Goal: Information Seeking & Learning: Learn about a topic

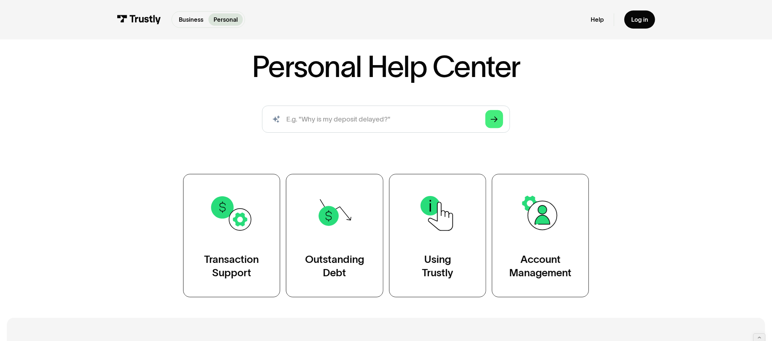
scroll to position [15, 0]
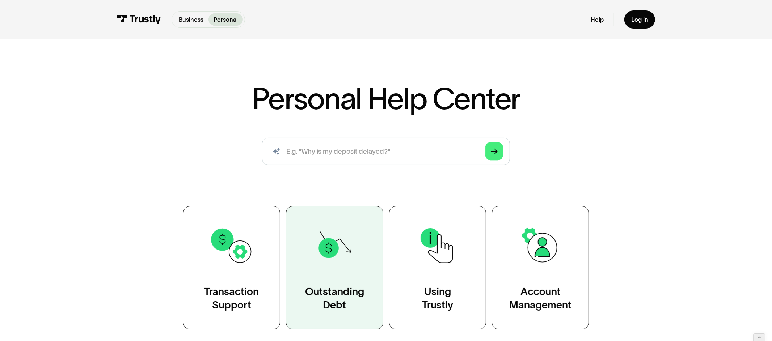
click at [329, 265] on img at bounding box center [334, 246] width 45 height 45
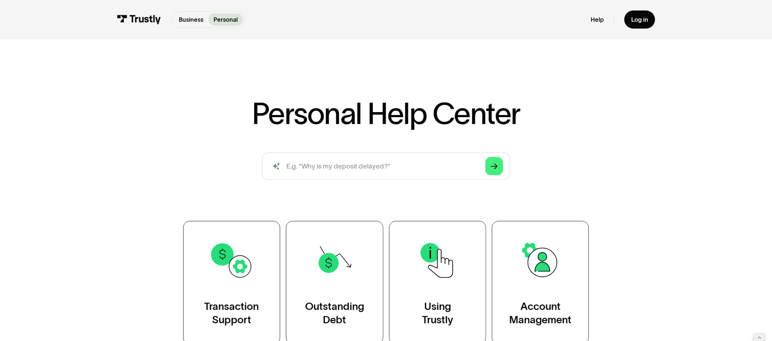
scroll to position [2, 0]
